Goal: Task Accomplishment & Management: Manage account settings

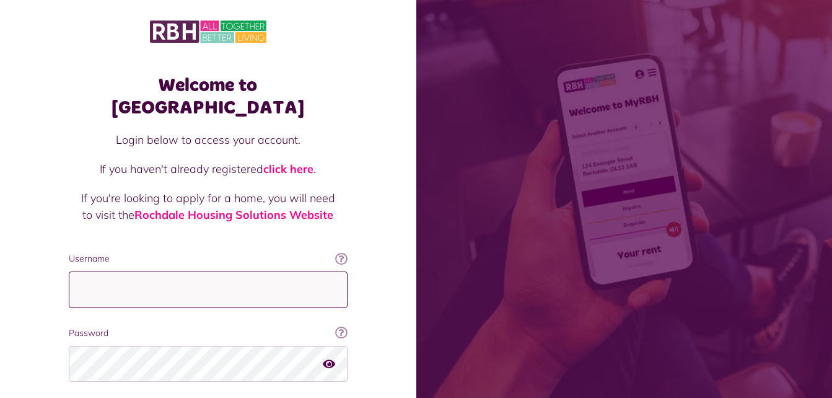
click at [165, 278] on input "Username" at bounding box center [208, 289] width 279 height 37
type input "**********"
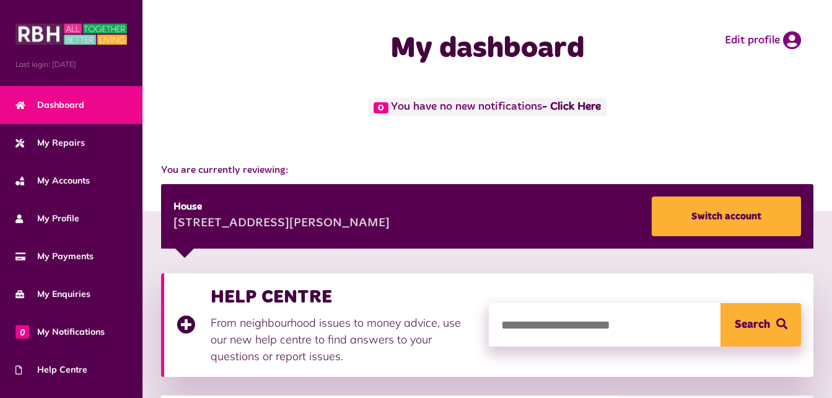
click at [268, 113] on div "0 You have no new notifications - Click Here" at bounding box center [487, 107] width 652 height 18
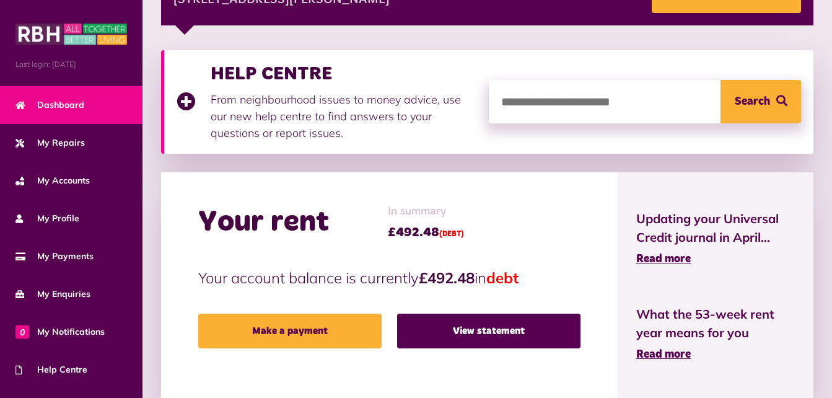
scroll to position [248, 0]
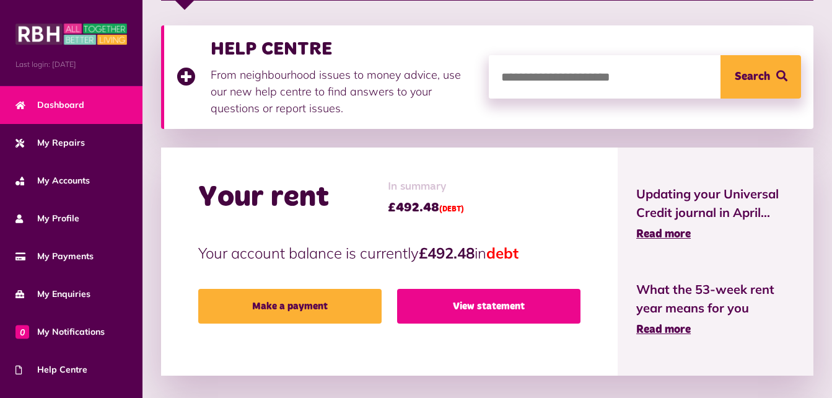
click at [483, 310] on link "View statement" at bounding box center [488, 306] width 183 height 35
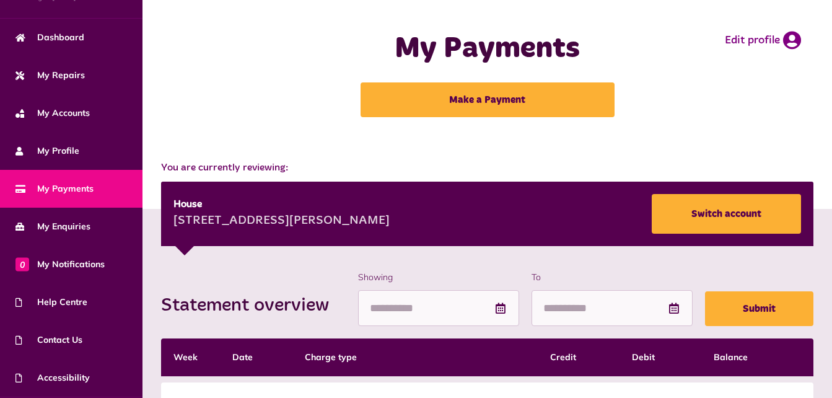
scroll to position [103, 0]
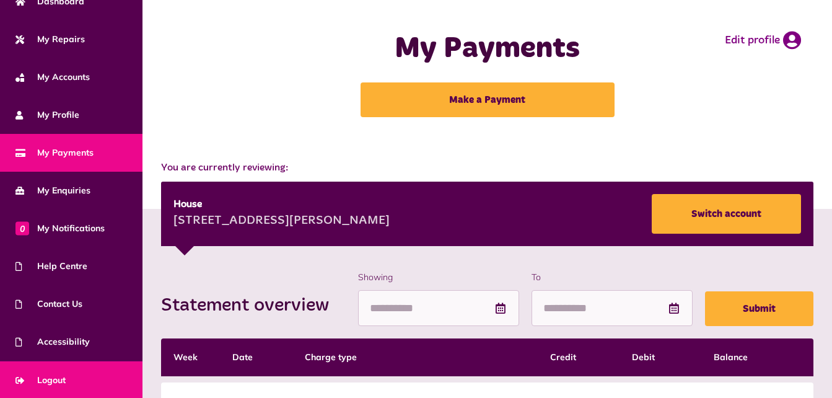
click at [87, 383] on link "Logout" at bounding box center [71, 380] width 143 height 38
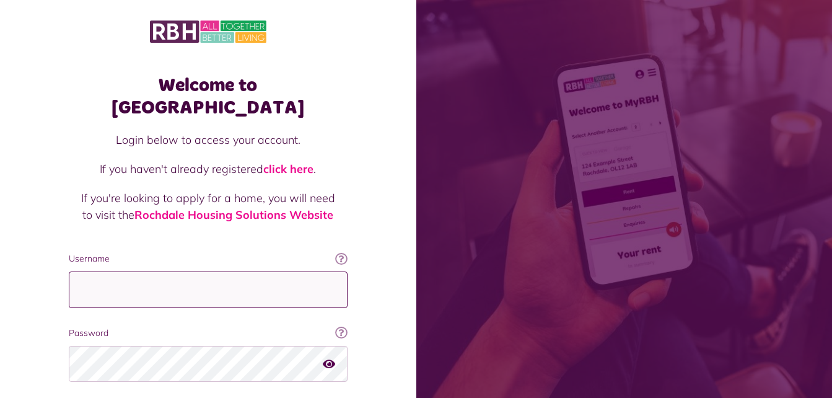
click at [197, 274] on input "Username" at bounding box center [208, 289] width 279 height 37
type input "**********"
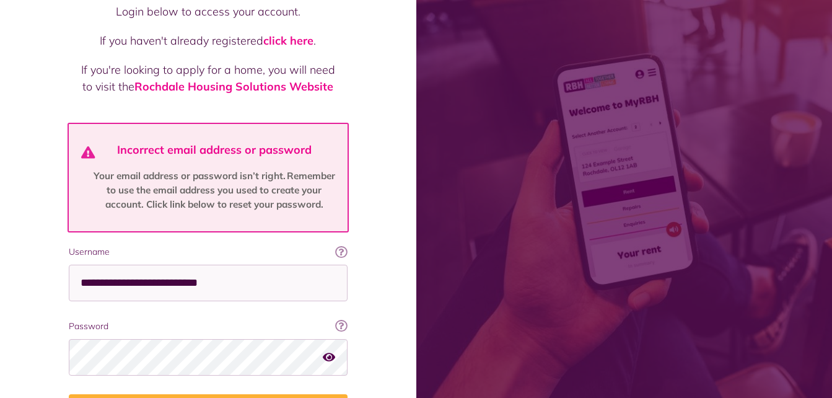
scroll to position [131, 0]
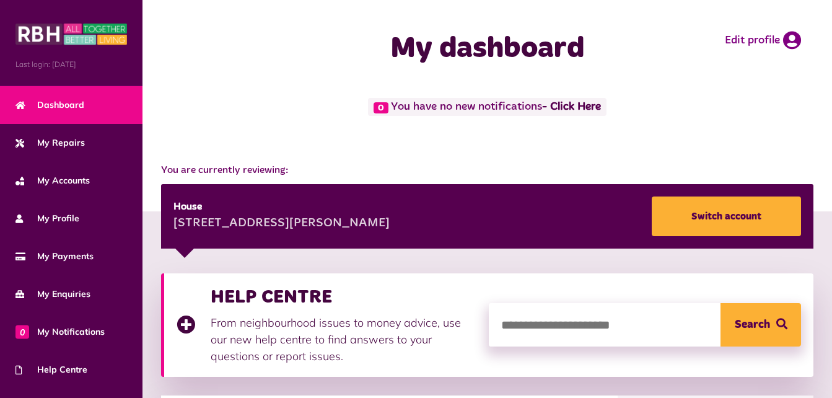
click at [647, 163] on span "You are currently reviewing:" at bounding box center [487, 170] width 652 height 15
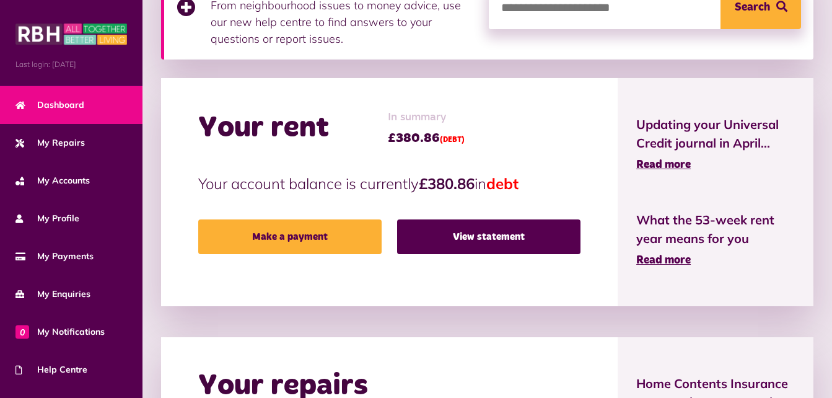
scroll to position [322, 0]
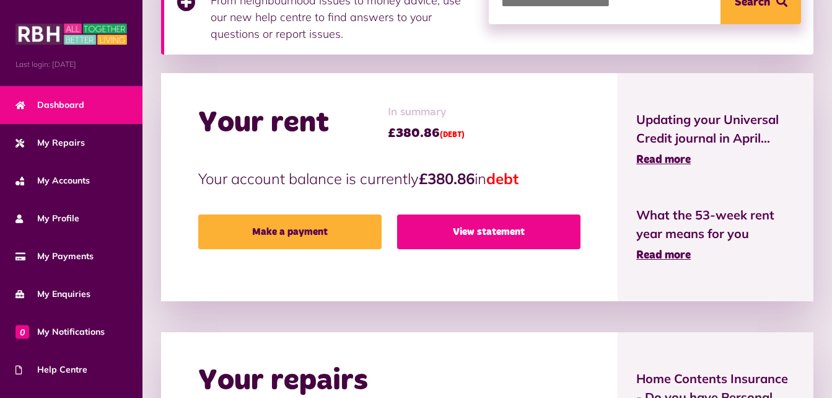
click at [494, 232] on link "View statement" at bounding box center [488, 231] width 183 height 35
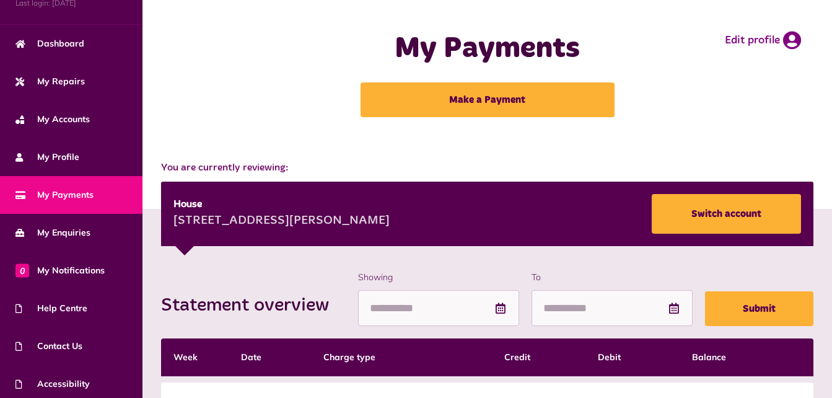
scroll to position [103, 0]
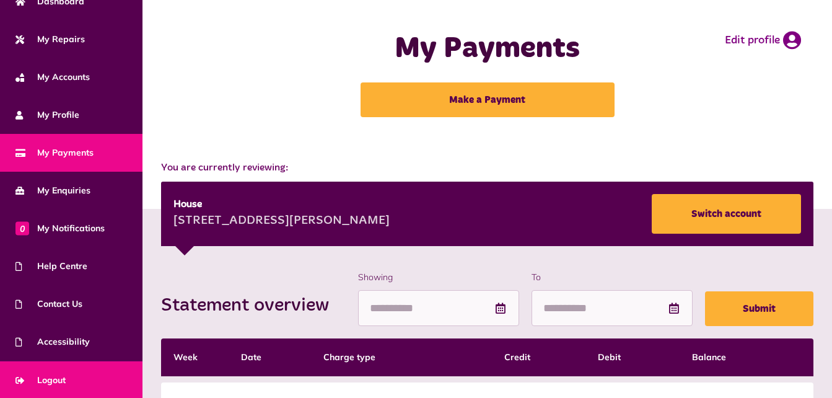
click at [108, 393] on link "Logout" at bounding box center [71, 380] width 143 height 38
